Goal: Transaction & Acquisition: Purchase product/service

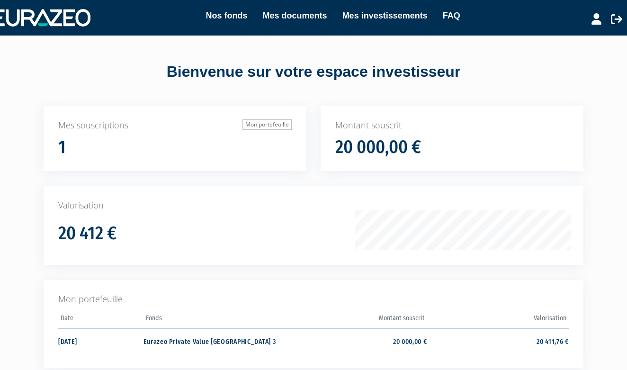
click at [373, 12] on link "Mes investissements" at bounding box center [384, 15] width 85 height 13
click at [112, 224] on h1 "20 412 €" at bounding box center [87, 234] width 58 height 20
click at [223, 18] on link "Nos fonds" at bounding box center [227, 15] width 42 height 13
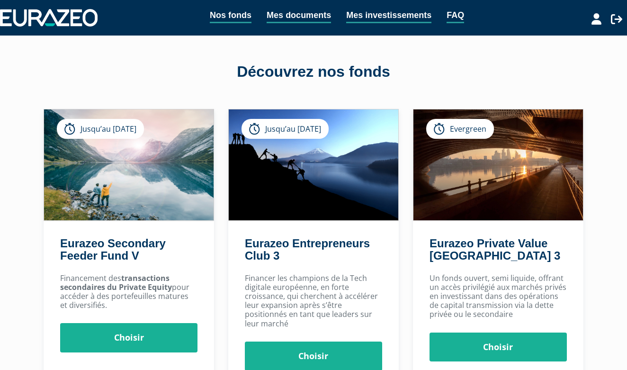
click at [359, 19] on link "Mes investissements" at bounding box center [388, 16] width 85 height 15
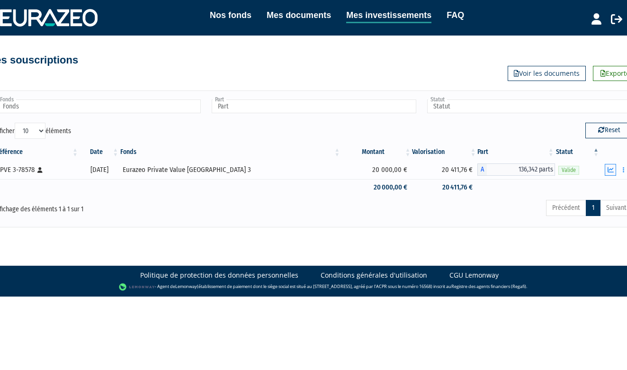
click at [612, 174] on button "button" at bounding box center [610, 170] width 11 height 12
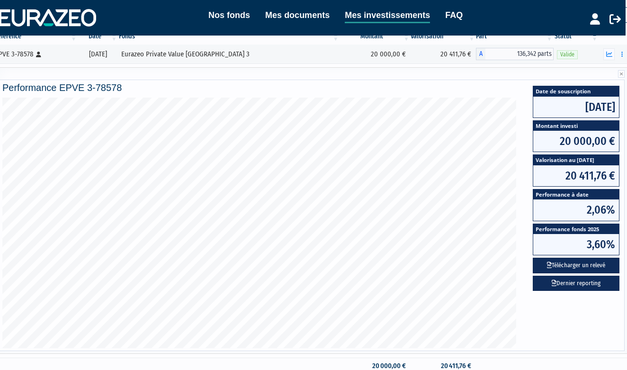
scroll to position [114, 2]
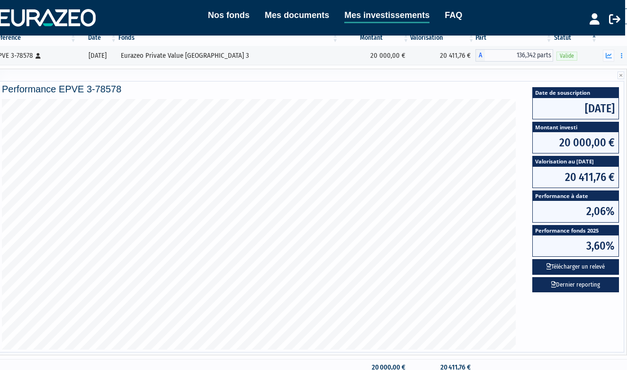
drag, startPoint x: 561, startPoint y: 108, endPoint x: 597, endPoint y: 113, distance: 36.8
click at [597, 113] on span "[DATE]" at bounding box center [576, 108] width 86 height 21
drag, startPoint x: 557, startPoint y: 144, endPoint x: 599, endPoint y: 148, distance: 41.9
click at [599, 148] on span "20 000,00 €" at bounding box center [576, 142] width 86 height 21
drag, startPoint x: 566, startPoint y: 179, endPoint x: 591, endPoint y: 176, distance: 24.7
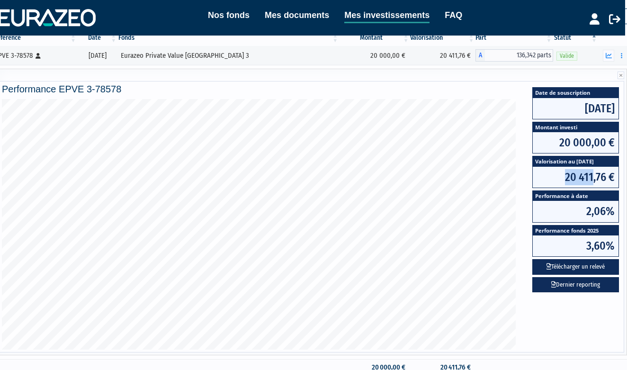
click at [591, 176] on span "20 411,76 €" at bounding box center [576, 177] width 86 height 21
drag, startPoint x: 574, startPoint y: 212, endPoint x: 606, endPoint y: 207, distance: 32.1
click at [606, 207] on span "2,06%" at bounding box center [576, 211] width 86 height 21
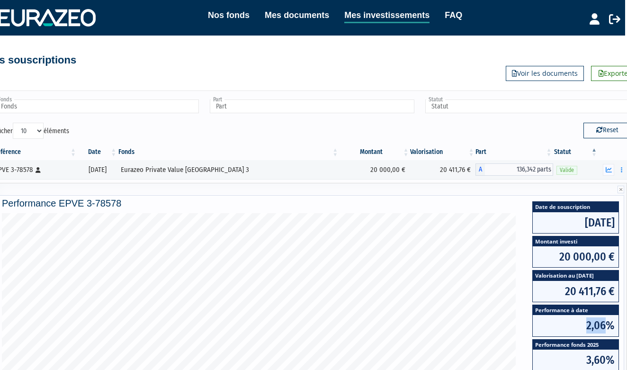
scroll to position [0, 0]
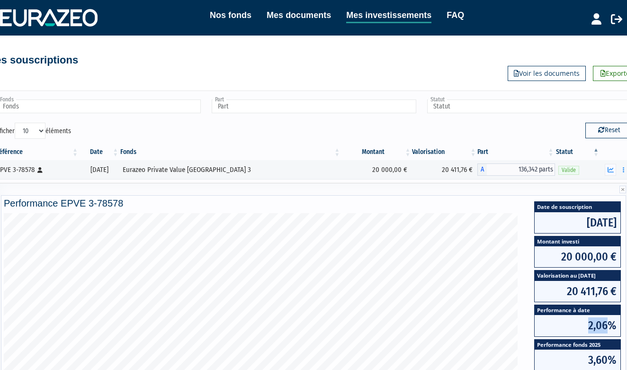
click at [240, 14] on link "Nos fonds" at bounding box center [231, 15] width 42 height 13
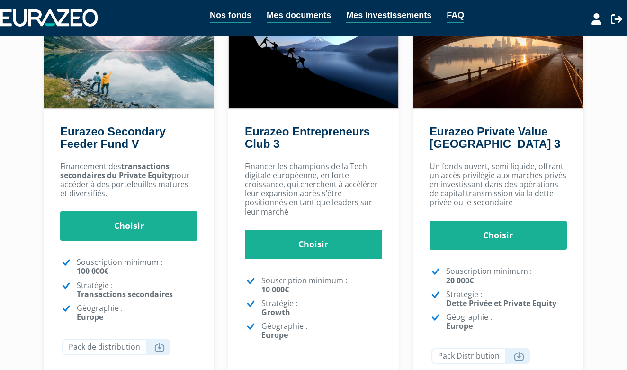
scroll to position [113, 0]
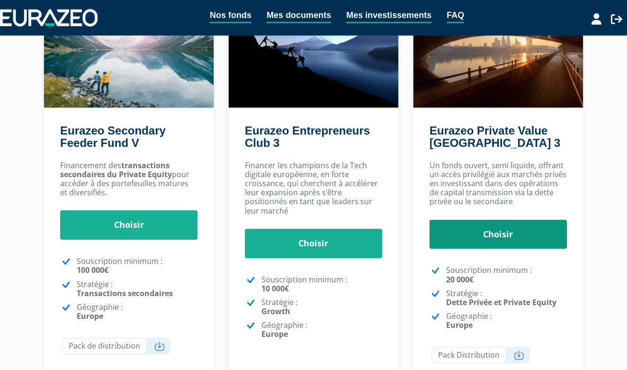
click at [470, 237] on link "Choisir" at bounding box center [498, 234] width 137 height 29
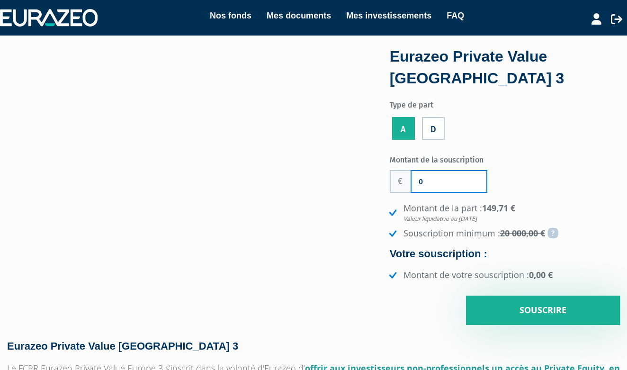
click at [425, 171] on input "0" at bounding box center [449, 181] width 75 height 21
click at [562, 162] on div "Montant de la souscription 1 000 Nombre de parts 0 Montant de la part : 149,71 …" at bounding box center [505, 238] width 230 height 173
click at [440, 171] on input "1 000" at bounding box center [449, 181] width 75 height 21
type input "10 000"
click at [370, 15] on link "Mes investissements" at bounding box center [388, 15] width 85 height 13
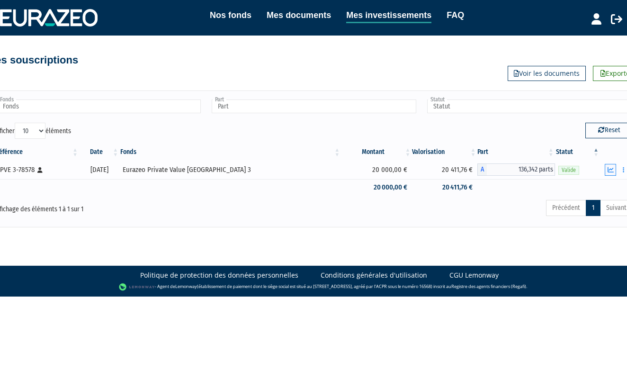
click at [611, 170] on icon "button" at bounding box center [611, 170] width 6 height 6
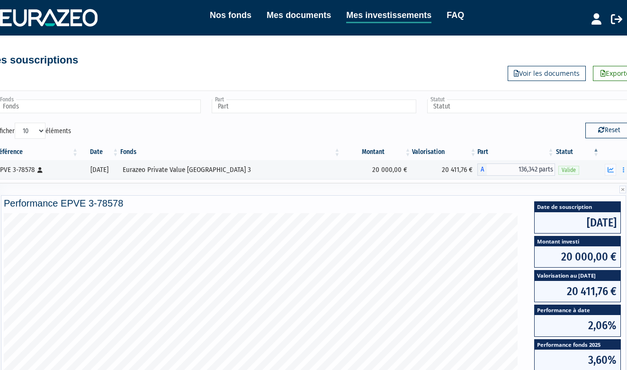
click at [226, 12] on link "Nos fonds" at bounding box center [231, 15] width 42 height 13
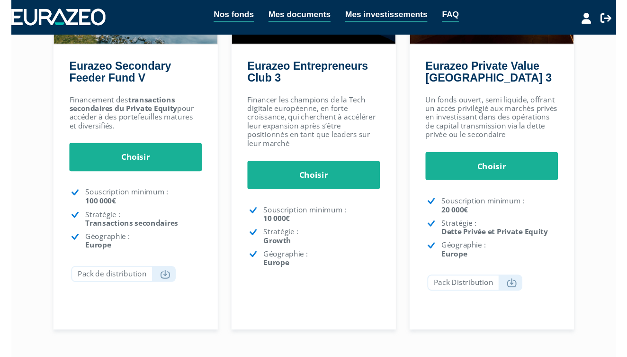
scroll to position [171, 0]
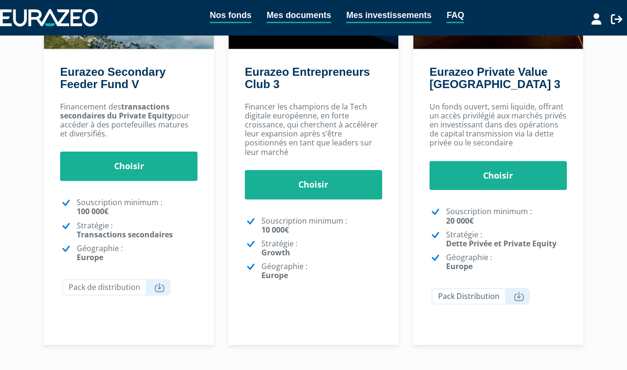
click at [479, 292] on link "Pack Distribution" at bounding box center [480, 296] width 98 height 17
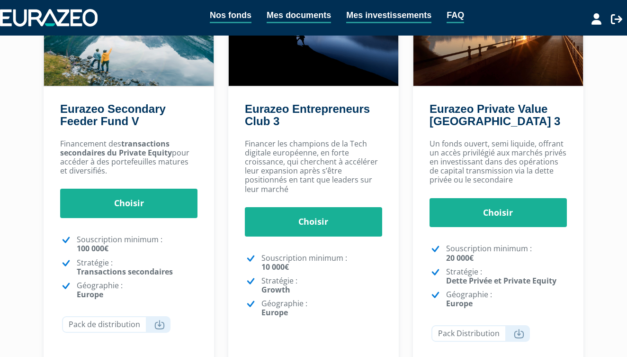
scroll to position [133, 0]
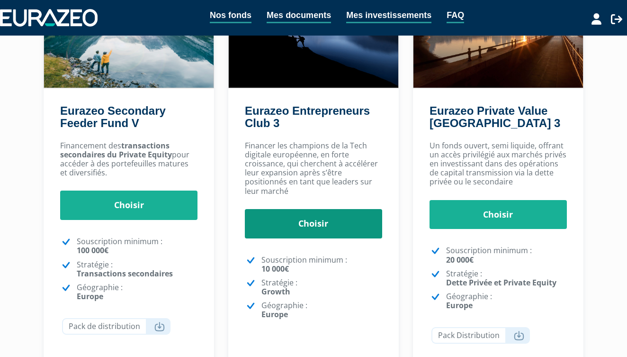
click at [295, 218] on link "Choisir" at bounding box center [313, 223] width 137 height 29
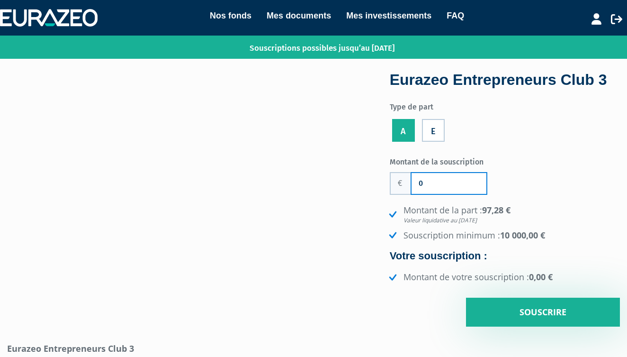
click at [431, 180] on input "0" at bounding box center [449, 183] width 75 height 21
type input "10 000"
click at [562, 186] on div "Montant de la souscription 10 000 Nombre de parts 0 Montant de la part : 97,28 …" at bounding box center [505, 239] width 230 height 173
click at [438, 126] on label "E" at bounding box center [433, 130] width 23 height 23
click at [0, 0] on input "E" at bounding box center [0, 0] width 0 height 0
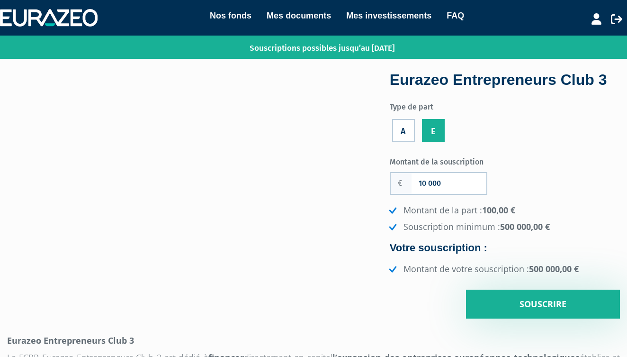
click at [409, 133] on label "A" at bounding box center [403, 130] width 23 height 23
click at [0, 0] on input "A" at bounding box center [0, 0] width 0 height 0
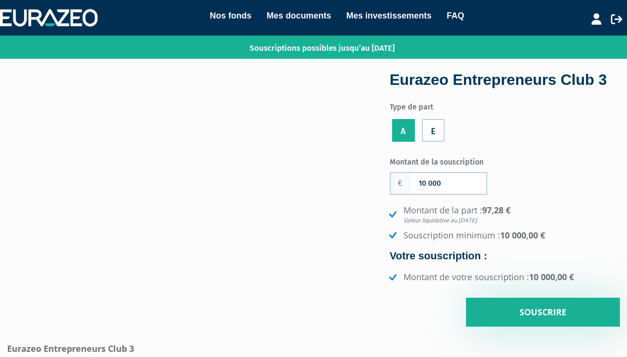
click at [442, 133] on label "E" at bounding box center [433, 130] width 23 height 23
click at [0, 0] on input "E" at bounding box center [0, 0] width 0 height 0
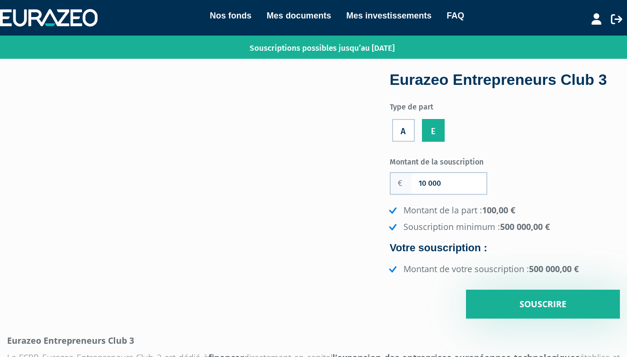
click at [416, 130] on div "A" at bounding box center [403, 128] width 27 height 31
click at [405, 131] on label "A" at bounding box center [403, 130] width 23 height 23
click at [0, 0] on input "A" at bounding box center [0, 0] width 0 height 0
